Goal: Entertainment & Leisure: Browse casually

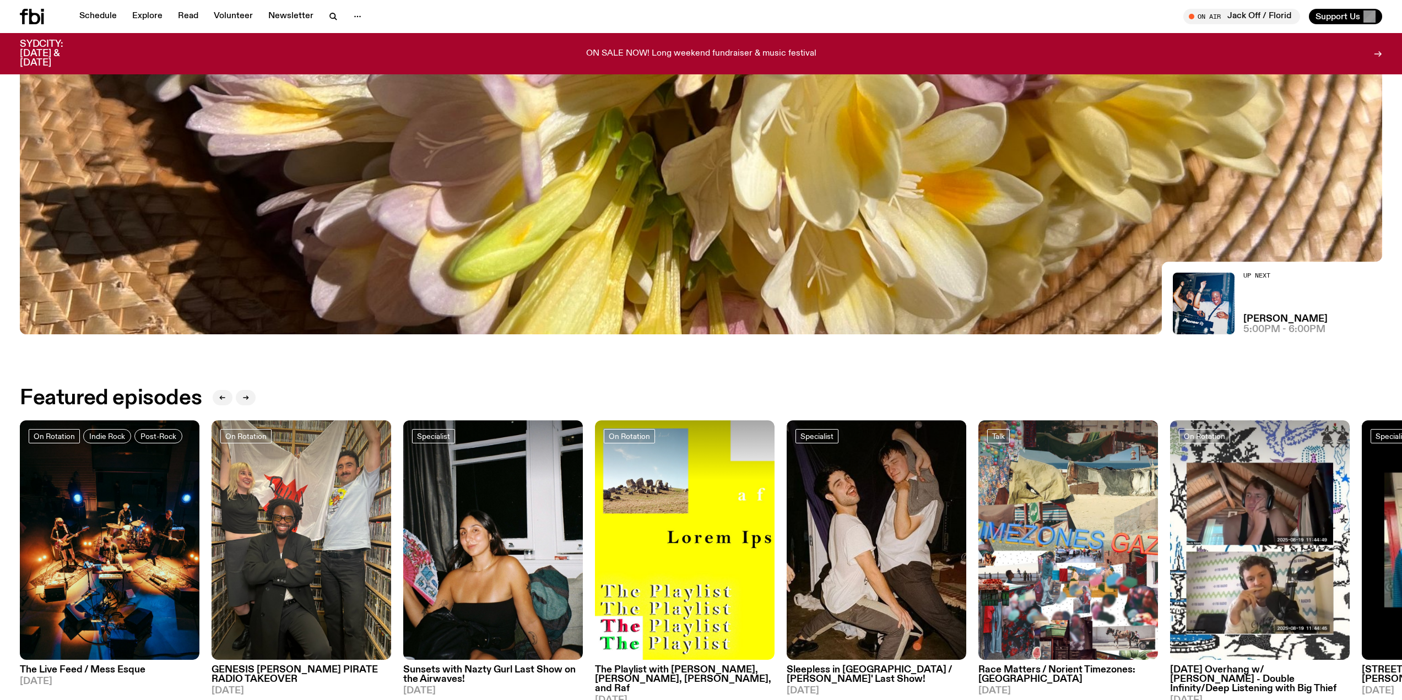
scroll to position [252, 0]
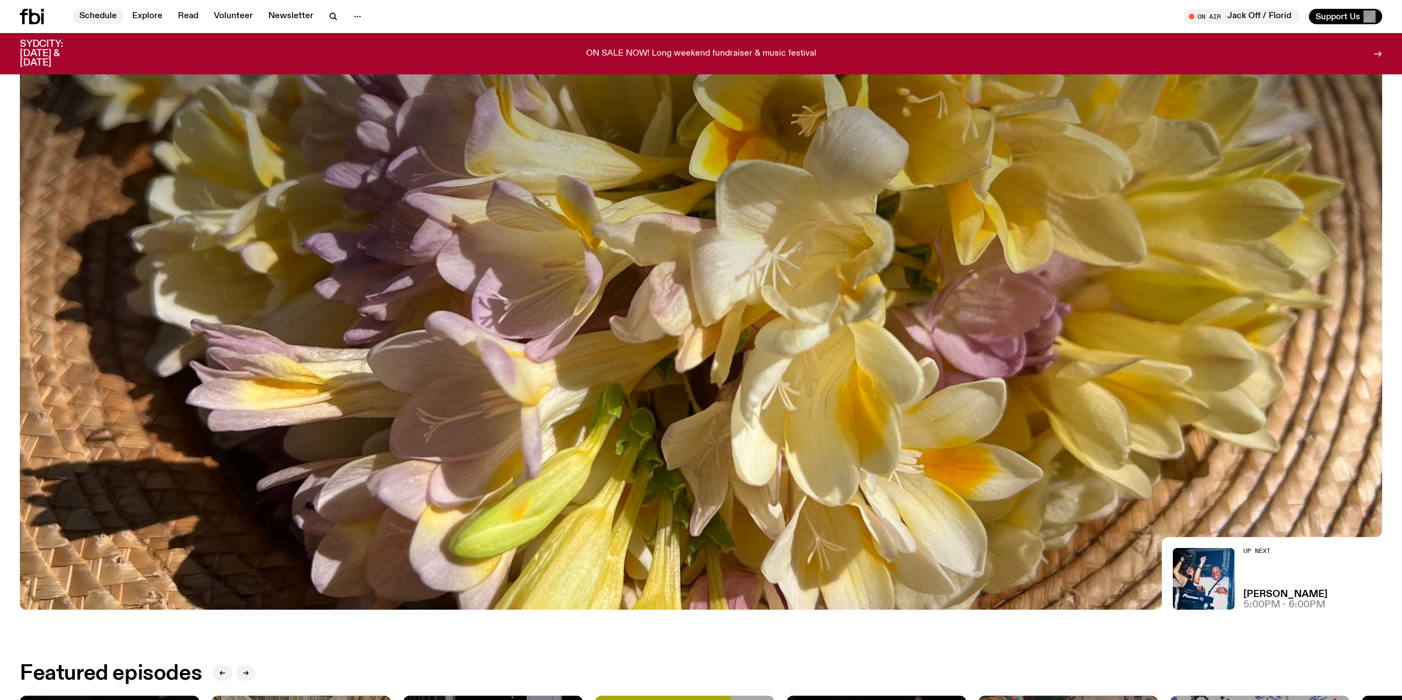
click at [105, 19] on link "Schedule" at bounding box center [98, 16] width 51 height 15
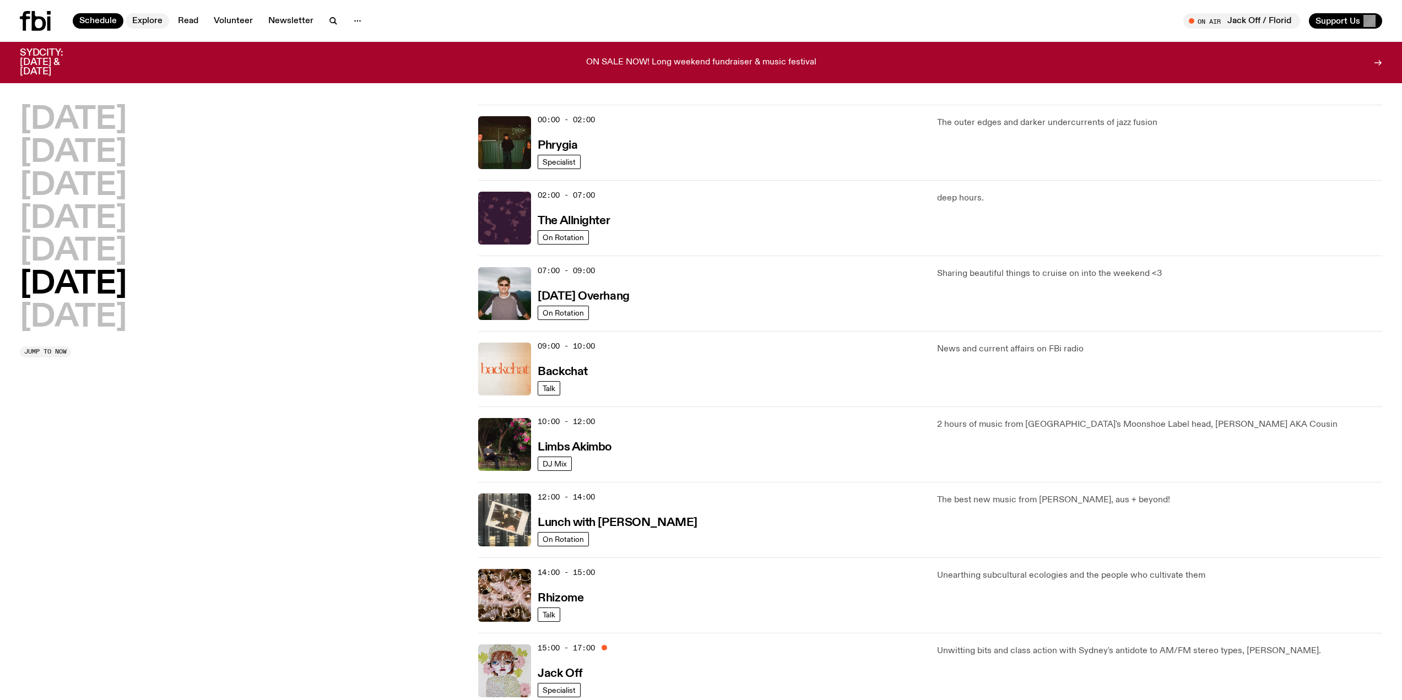
click at [130, 23] on link "Explore" at bounding box center [148, 20] width 44 height 15
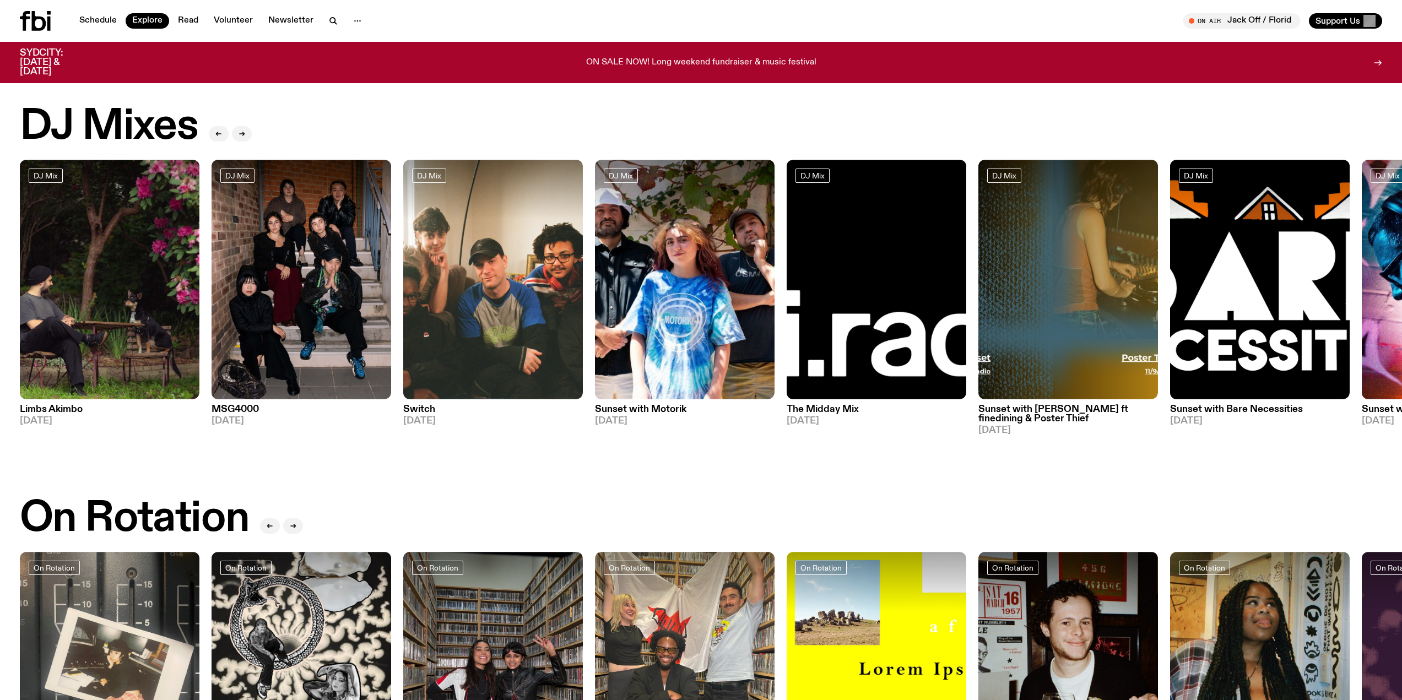
click at [719, 58] on p "ON SALE NOW! Long weekend fundraiser & music festival" at bounding box center [701, 63] width 230 height 10
click at [113, 116] on h2 "DJ Mixes" at bounding box center [109, 127] width 178 height 42
click at [112, 116] on h2 "DJ Mixes" at bounding box center [109, 127] width 178 height 42
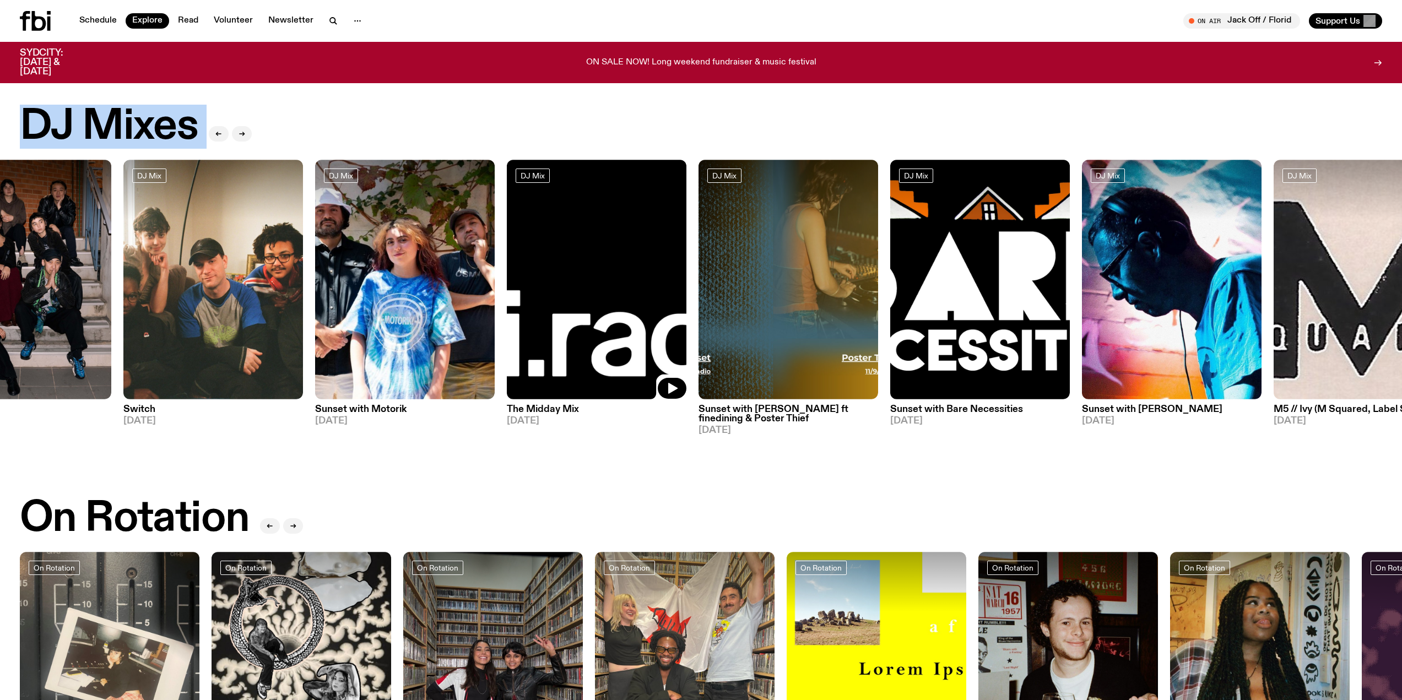
drag, startPoint x: 896, startPoint y: 258, endPoint x: 489, endPoint y: 261, distance: 407.2
click at [507, 261] on img at bounding box center [597, 280] width 180 height 240
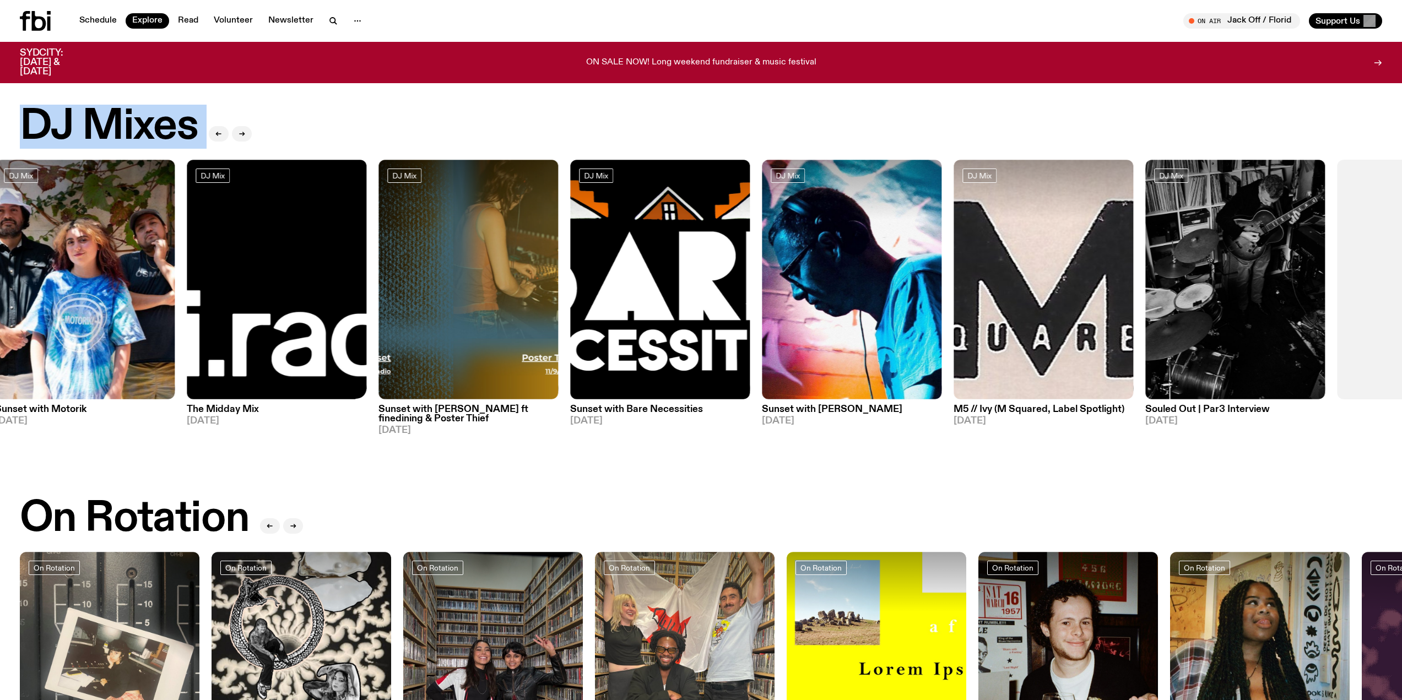
drag, startPoint x: 952, startPoint y: 276, endPoint x: 201, endPoint y: 278, distance: 751.6
click at [201, 278] on div "DJ Mix Limbs Akimbo [DATE] DJ Mix MSG4000 [DATE] DJ Mix Switch [DATE] DJ Mix Su…" at bounding box center [701, 298] width 1363 height 276
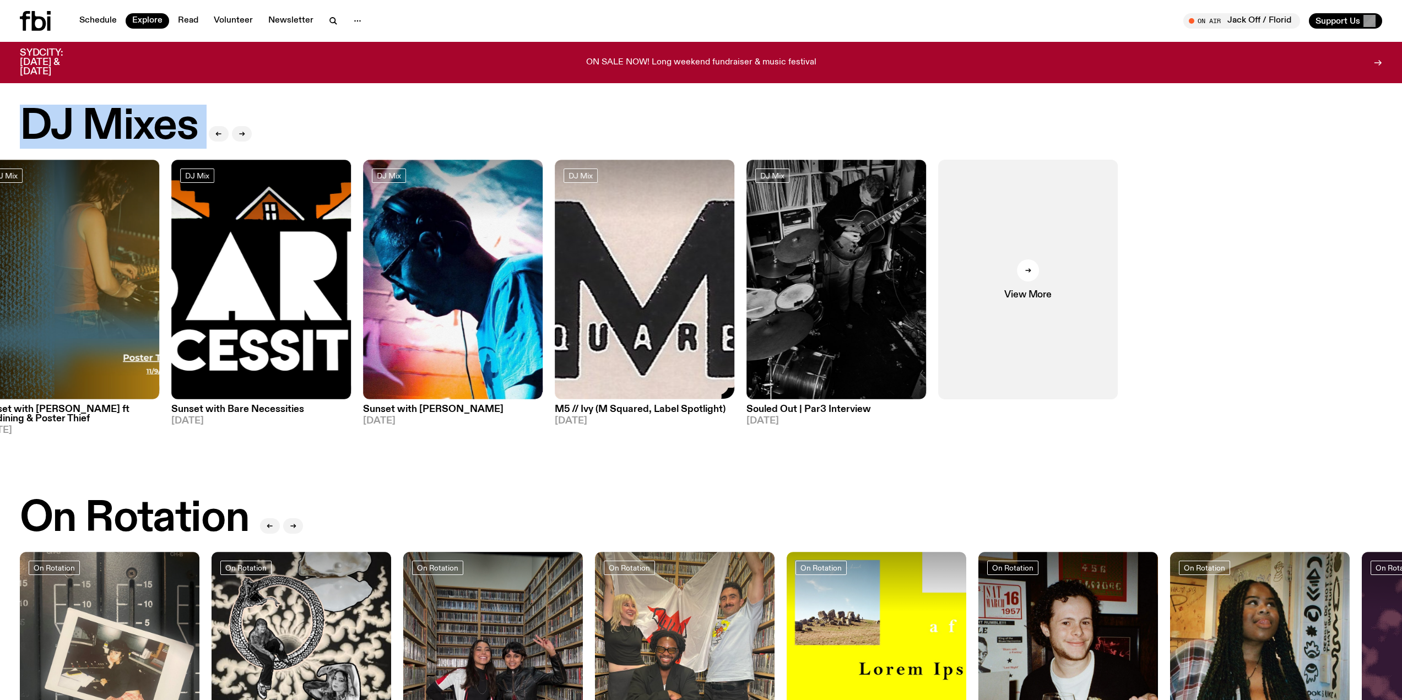
drag, startPoint x: 890, startPoint y: 330, endPoint x: 5, endPoint y: 391, distance: 887.1
click at [20, 392] on div "DJ Mix Limbs Akimbo [DATE] DJ Mix MSG4000 [DATE] DJ Mix Switch [DATE] DJ Mix Su…" at bounding box center [701, 298] width 1363 height 276
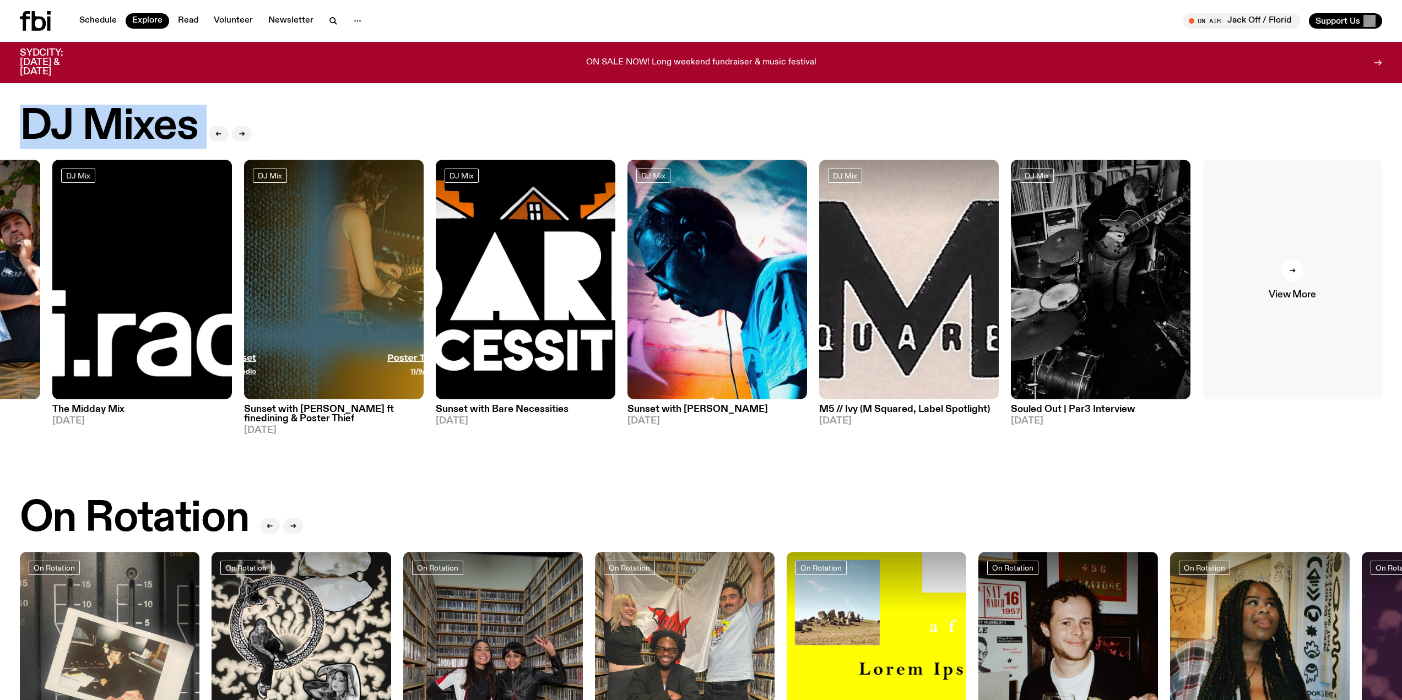
click at [1293, 282] on link "View More" at bounding box center [1293, 280] width 180 height 240
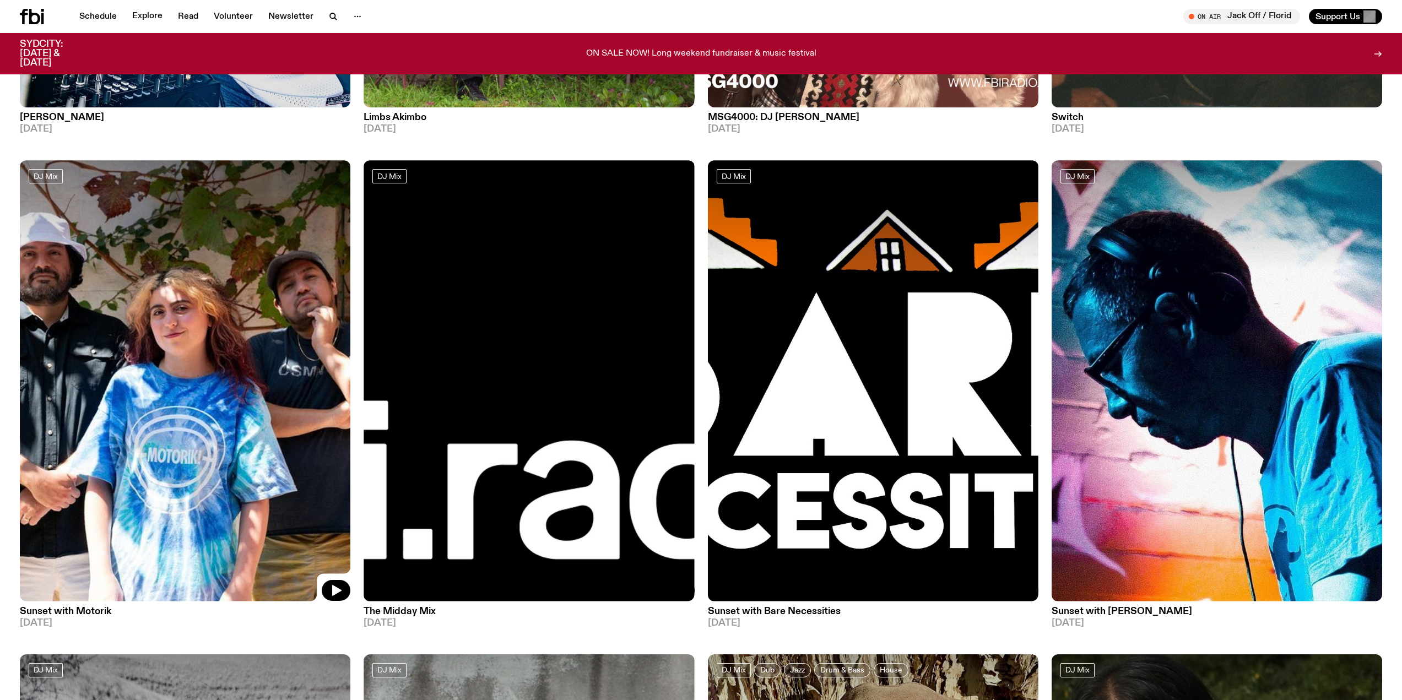
scroll to position [1480, 0]
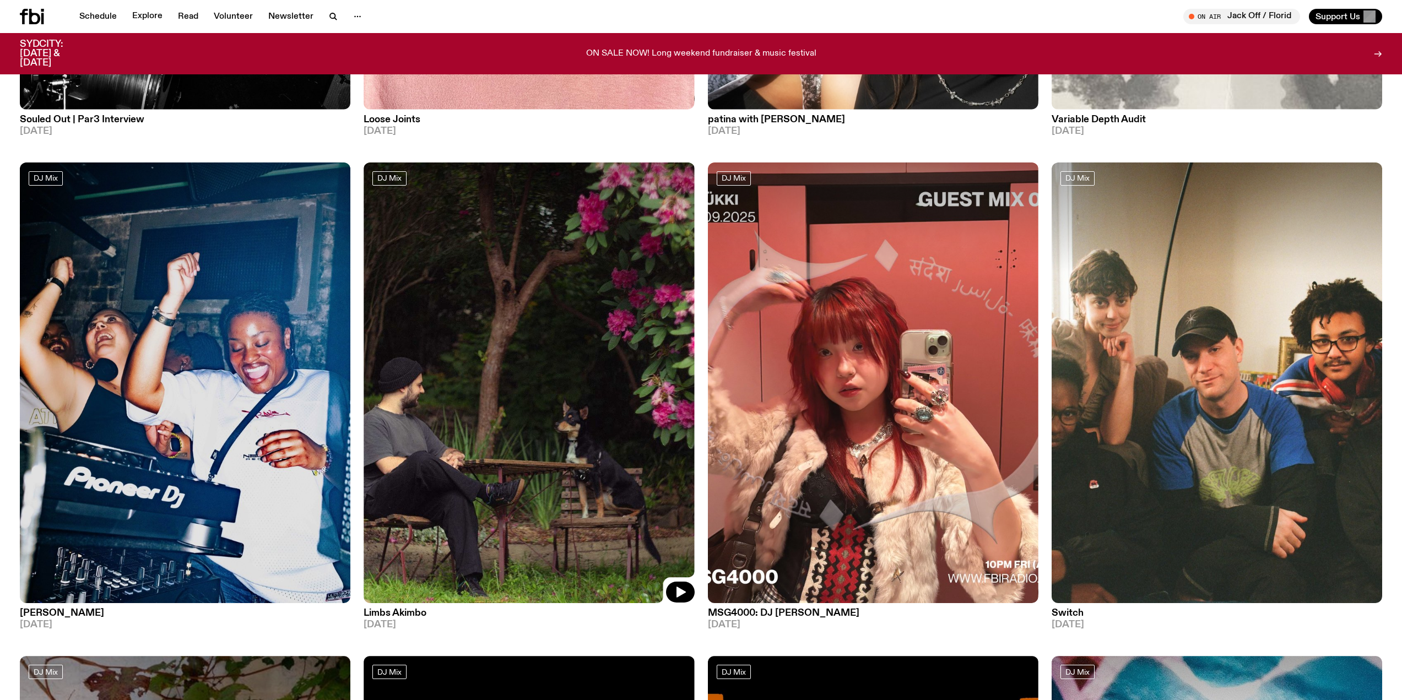
drag, startPoint x: 394, startPoint y: 202, endPoint x: 403, endPoint y: -30, distance: 232.2
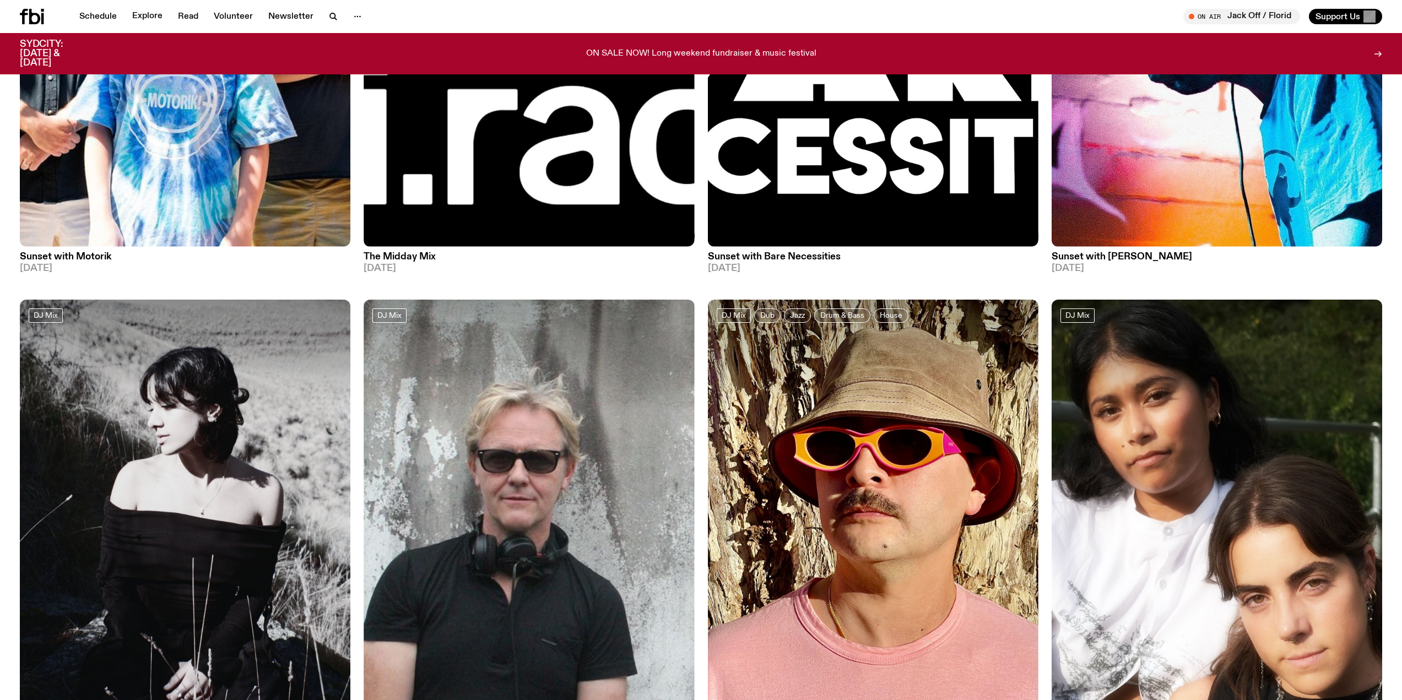
scroll to position [3017, 0]
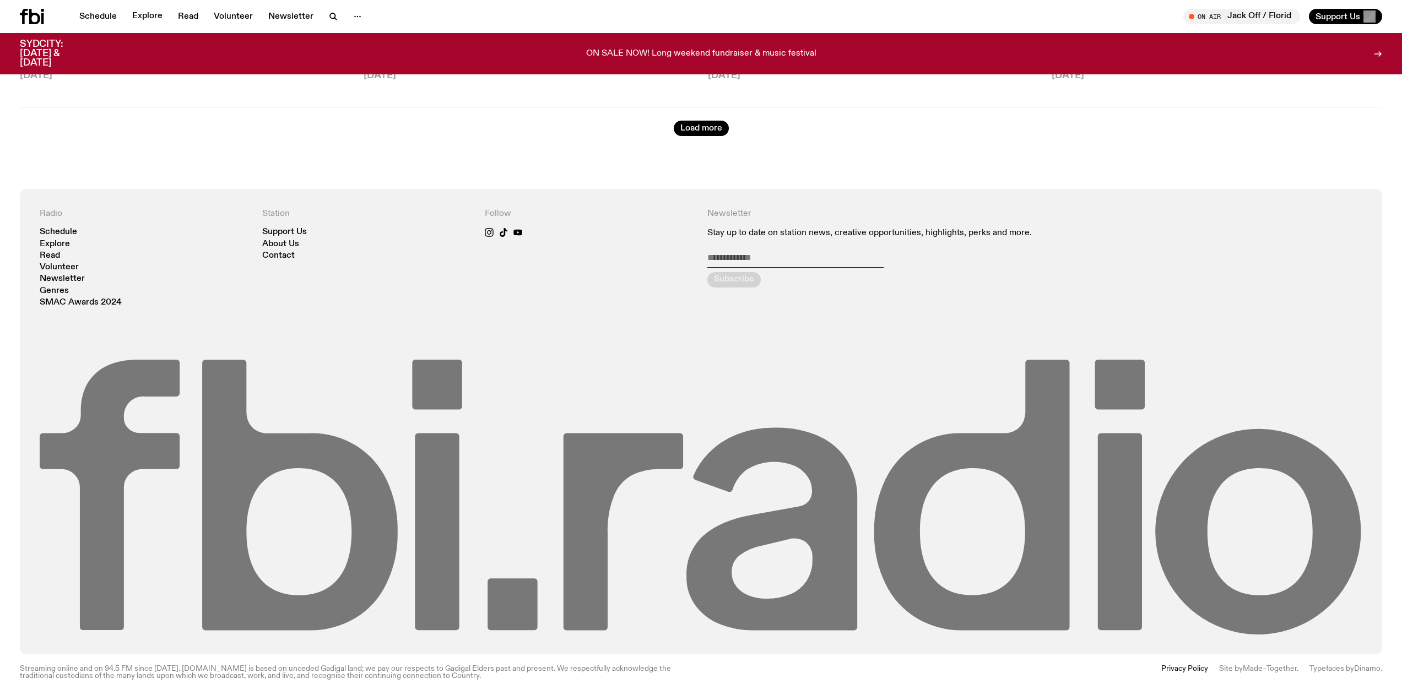
drag, startPoint x: 355, startPoint y: 140, endPoint x: 358, endPoint y: 537, distance: 397.3
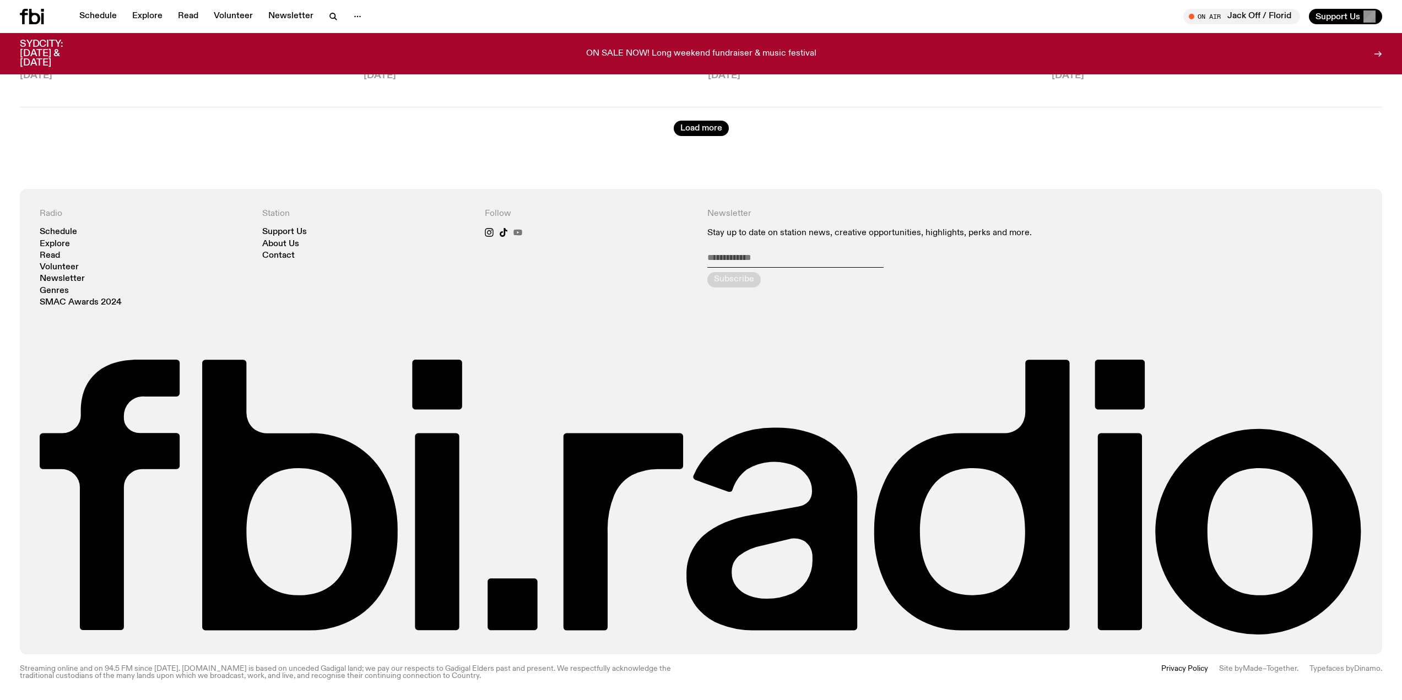
click at [515, 228] on icon at bounding box center [518, 232] width 9 height 9
